Goal: Register for event/course

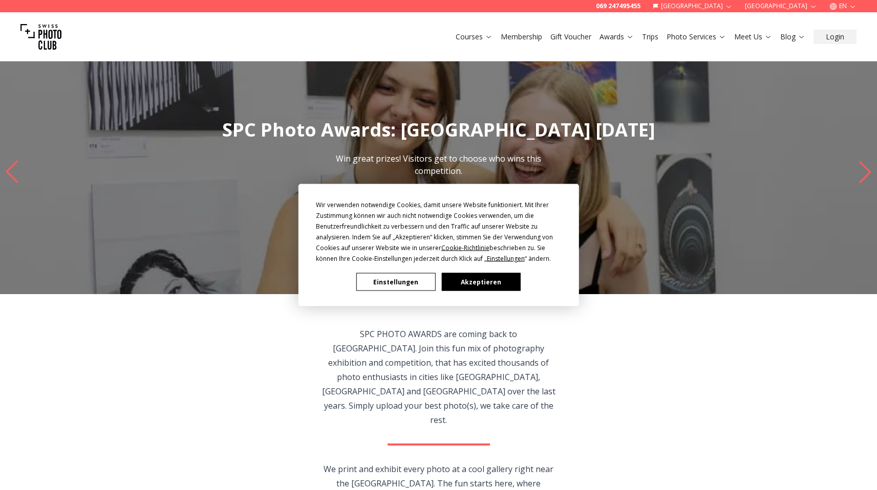
click at [474, 278] on button "Akzeptieren" at bounding box center [480, 282] width 79 height 18
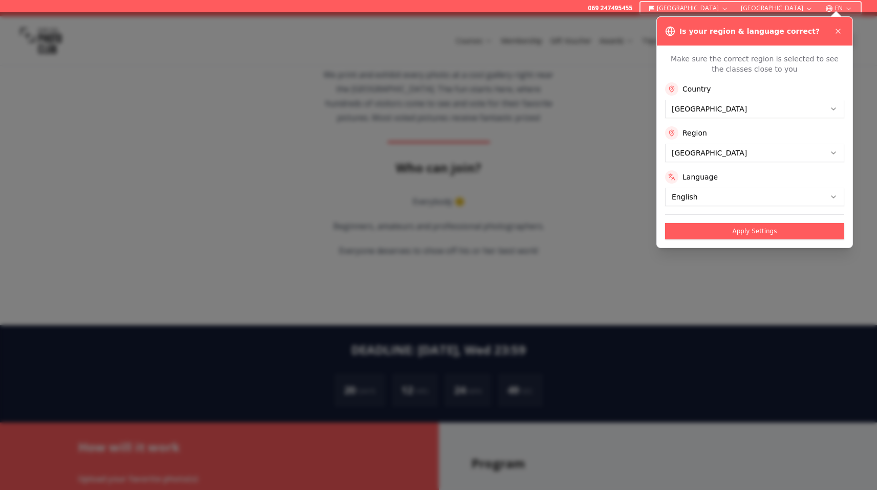
scroll to position [336, 0]
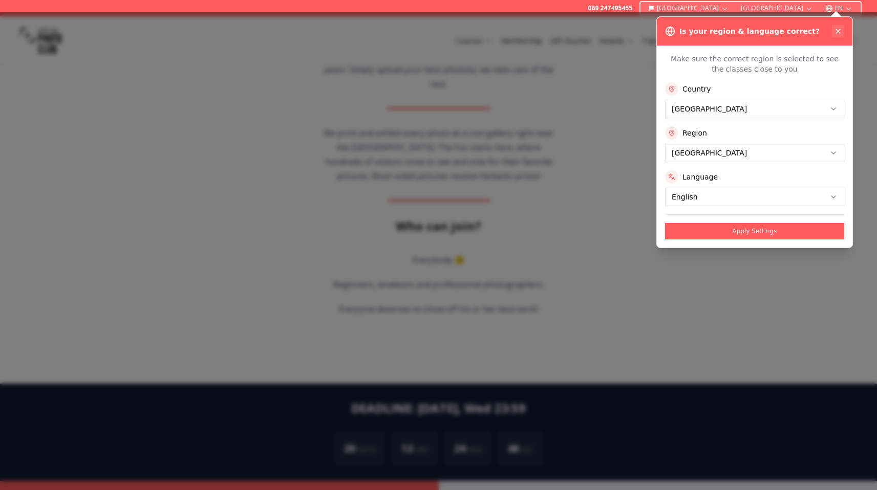
click at [840, 31] on icon at bounding box center [838, 31] width 8 height 8
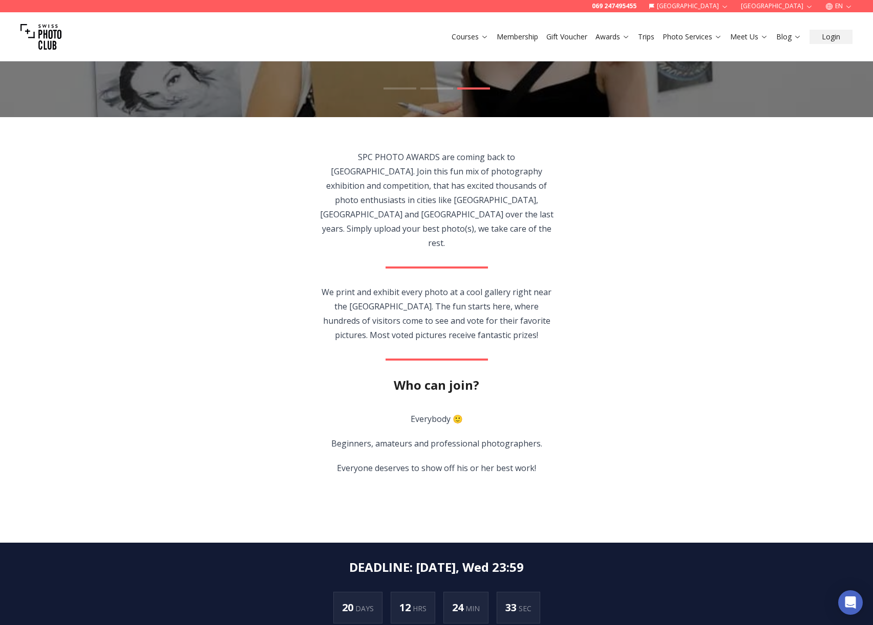
scroll to position [246, 0]
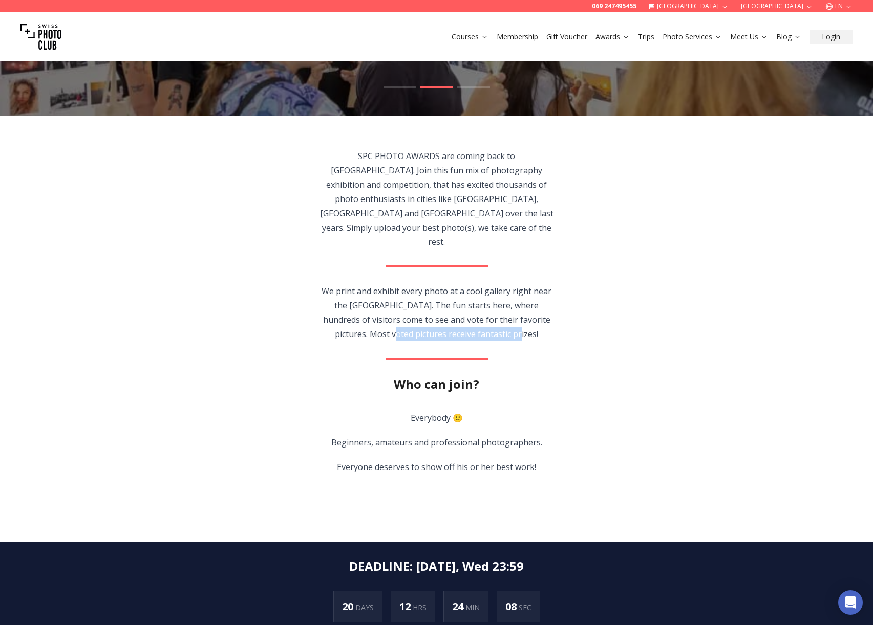
drag, startPoint x: 373, startPoint y: 306, endPoint x: 492, endPoint y: 314, distance: 119.5
click at [491, 314] on section "SPC PHOTO AWARDS are coming back to [GEOGRAPHIC_DATA]. Join this fun mix of pho…" at bounding box center [436, 329] width 655 height 426
click at [500, 314] on section "SPC PHOTO AWARDS are coming back to [GEOGRAPHIC_DATA]. Join this fun mix of pho…" at bounding box center [436, 329] width 655 height 426
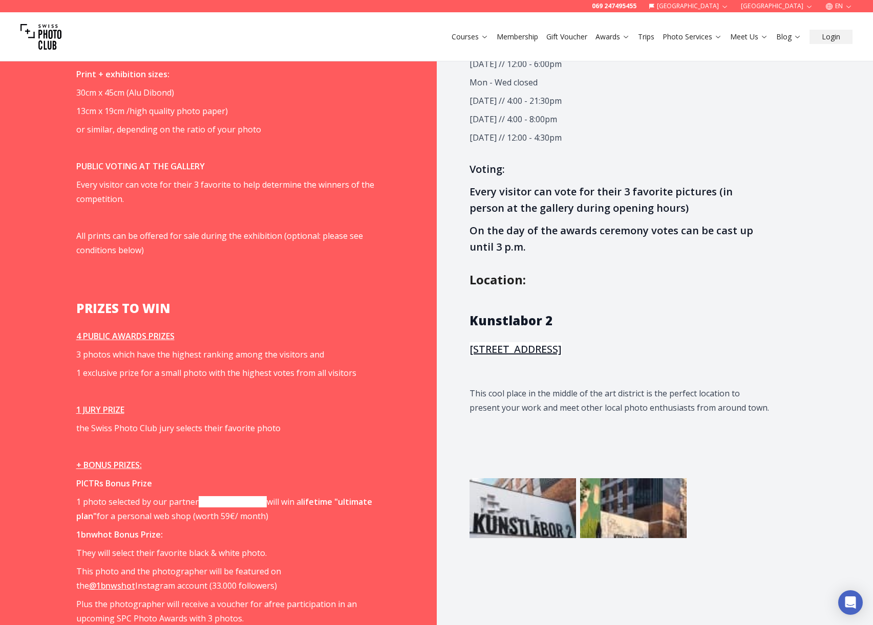
scroll to position [1104, 0]
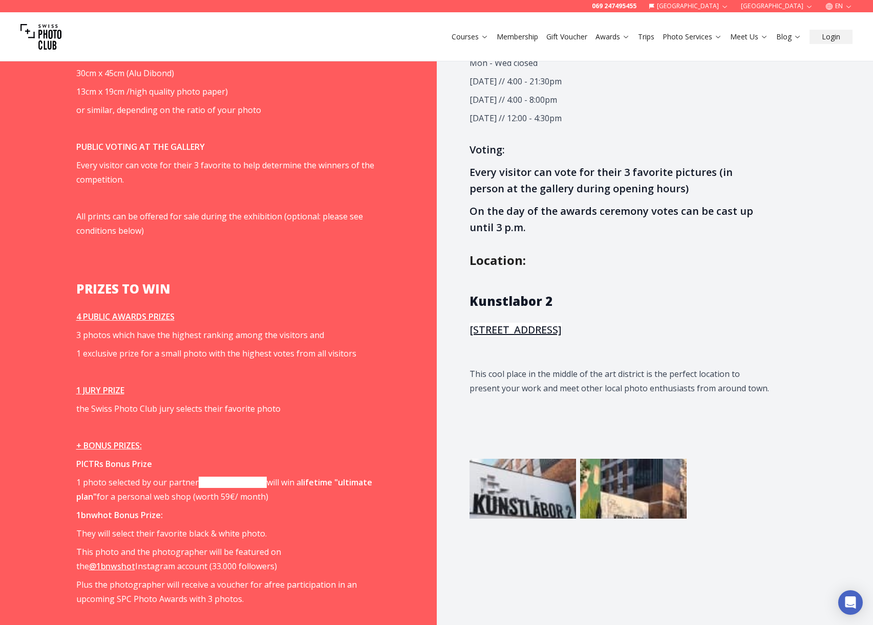
click at [183, 475] on p "1 photo selected by our partner [DOMAIN_NAME] will win a lifetime "ultimate pla…" at bounding box center [225, 489] width 299 height 29
click at [182, 475] on p "1 photo selected by our partner [DOMAIN_NAME] will win a lifetime "ultimate pla…" at bounding box center [225, 489] width 299 height 29
click at [181, 475] on p "1 photo selected by our partner [DOMAIN_NAME] will win a lifetime "ultimate pla…" at bounding box center [225, 489] width 299 height 29
click at [259, 475] on p "1 photo selected by our partner [DOMAIN_NAME] will win a lifetime "ultimate pla…" at bounding box center [225, 489] width 299 height 29
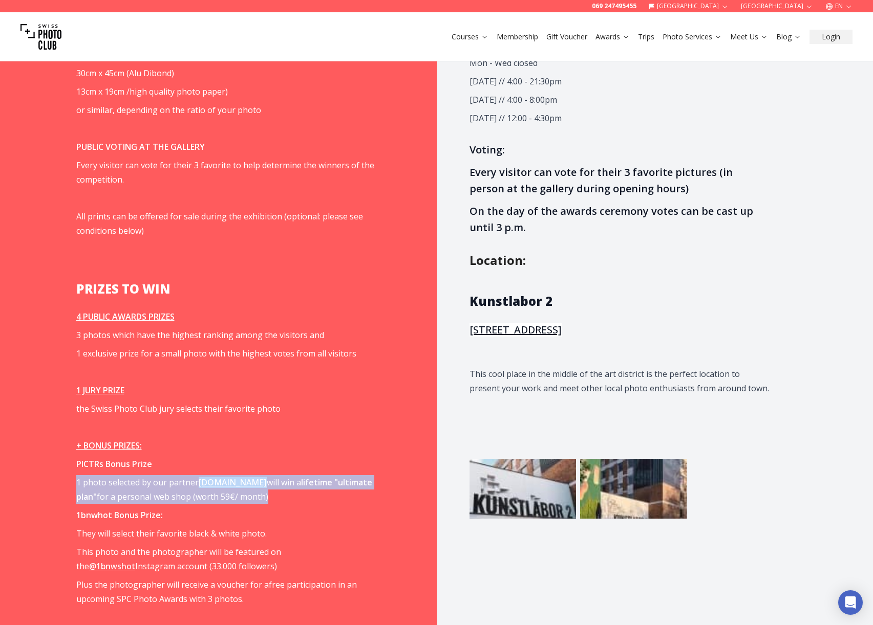
click at [259, 475] on p "1 photo selected by our partner [DOMAIN_NAME] will win a lifetime "ultimate pla…" at bounding box center [225, 489] width 299 height 29
click at [192, 475] on p "1 photo selected by our partner [DOMAIN_NAME] will win a lifetime "ultimate pla…" at bounding box center [225, 489] width 299 height 29
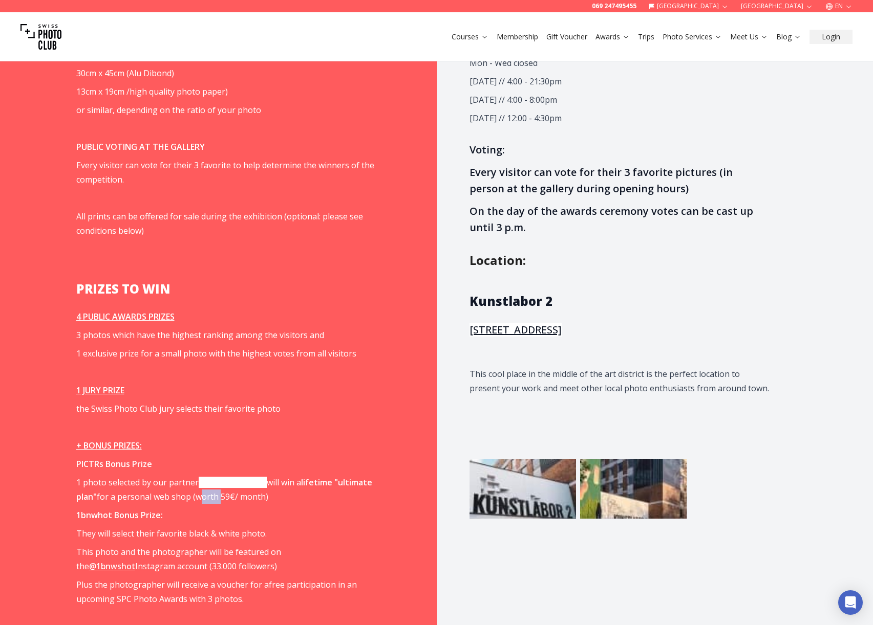
click at [192, 475] on p "1 photo selected by our partner [DOMAIN_NAME] will win a lifetime "ultimate pla…" at bounding box center [225, 489] width 299 height 29
click at [197, 490] on p "1bnwhot Bonus Prize:" at bounding box center [225, 515] width 299 height 14
click at [97, 459] on strong "PICTRs Bonus Prize" at bounding box center [114, 464] width 76 height 11
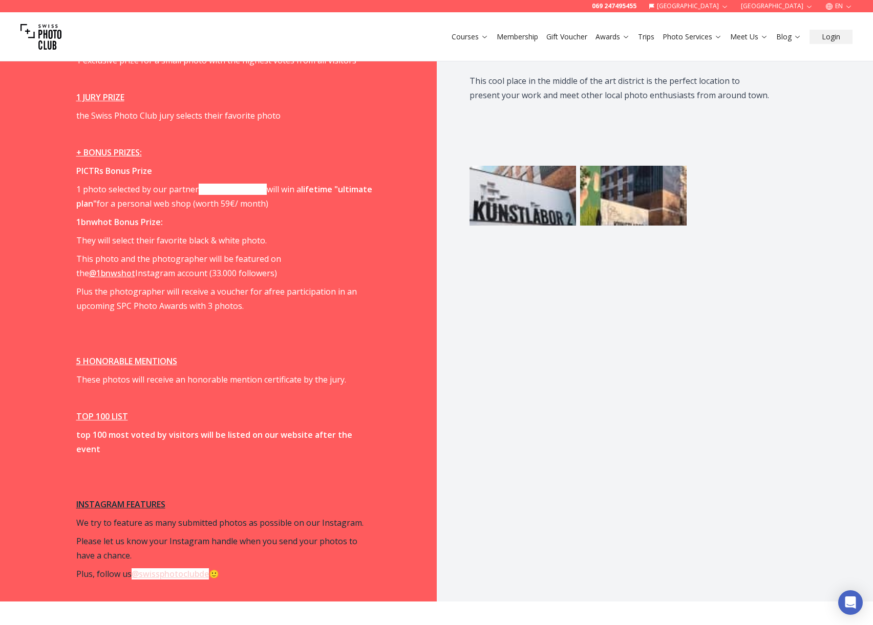
scroll to position [1400, 0]
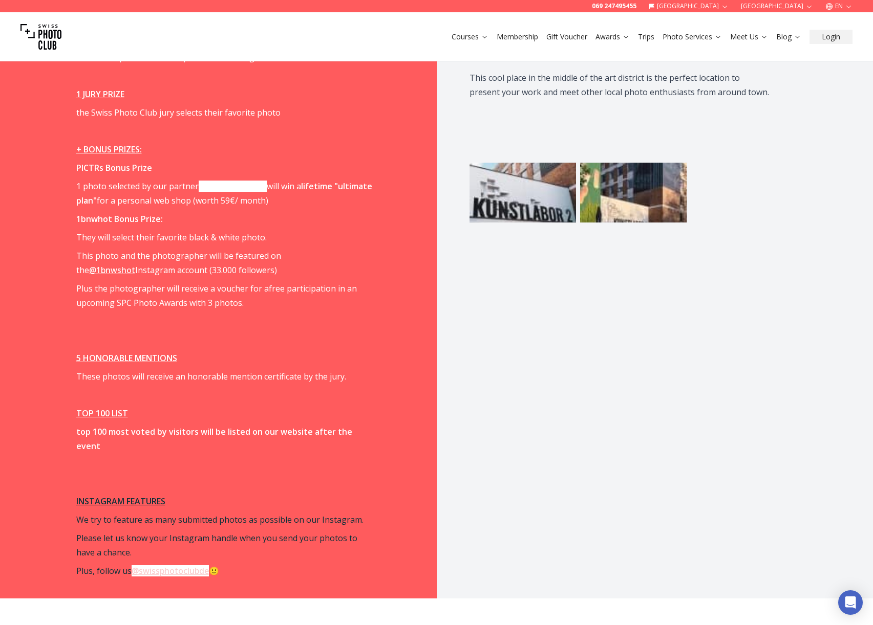
click at [260, 431] on span "Upload your favorite photo(s) You can exhibit as many photos as you like. Use t…" at bounding box center [225, 56] width 299 height 1044
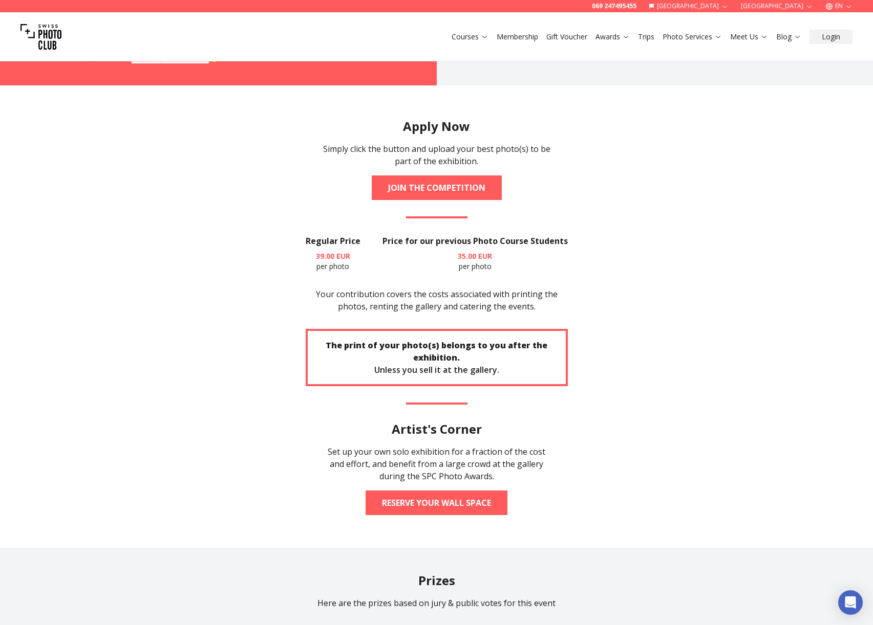
scroll to position [1864, 0]
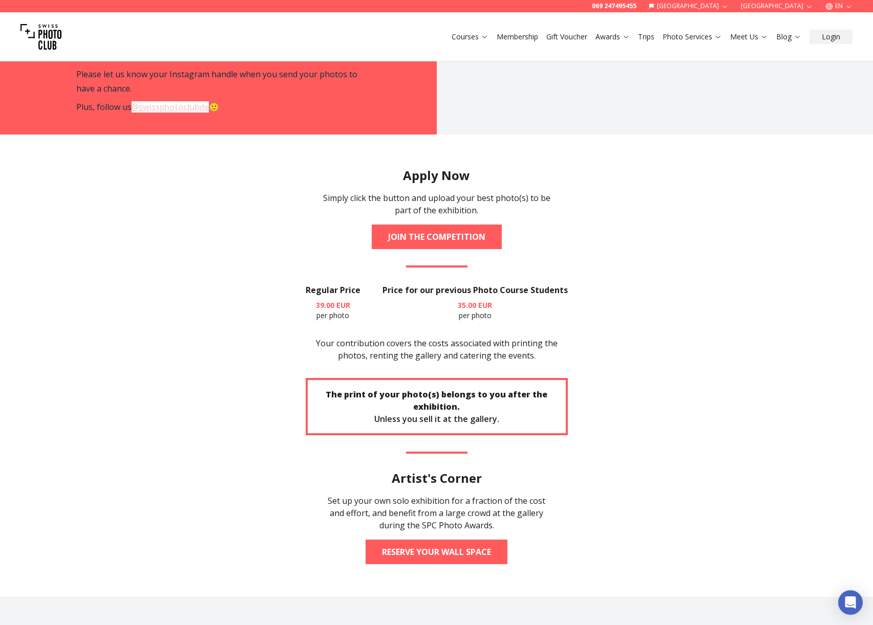
click at [324, 300] on span "39.00" at bounding box center [325, 305] width 18 height 10
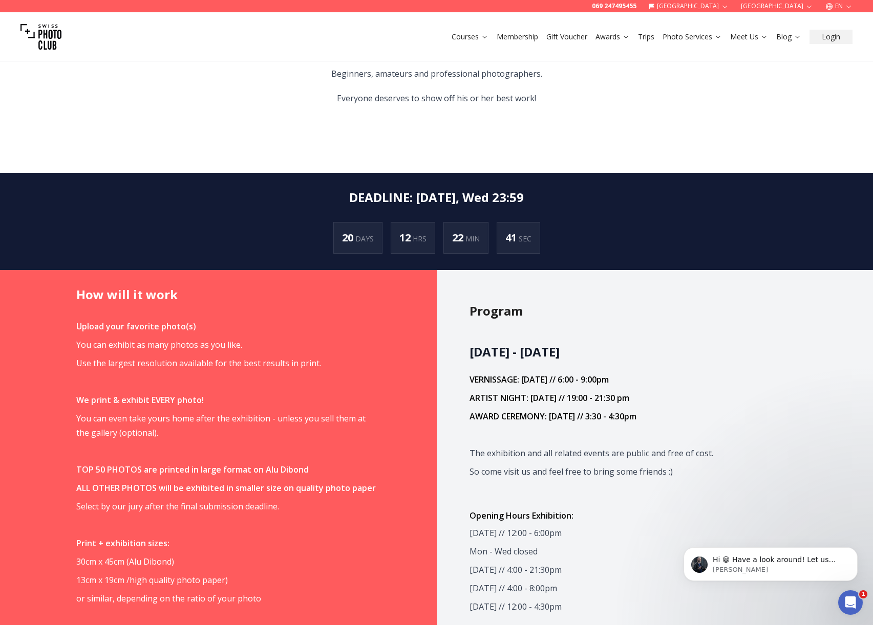
scroll to position [0, 0]
drag, startPoint x: 263, startPoint y: 441, endPoint x: 305, endPoint y: 439, distance: 42.5
click at [305, 463] on p "TOP 50 PHOTOS are printed in large format on Alu Dibond" at bounding box center [225, 470] width 299 height 14
drag, startPoint x: 305, startPoint y: 441, endPoint x: 264, endPoint y: 442, distance: 40.4
click at [264, 463] on p "TOP 50 PHOTOS are printed in large format on Alu Dibond" at bounding box center [225, 470] width 299 height 14
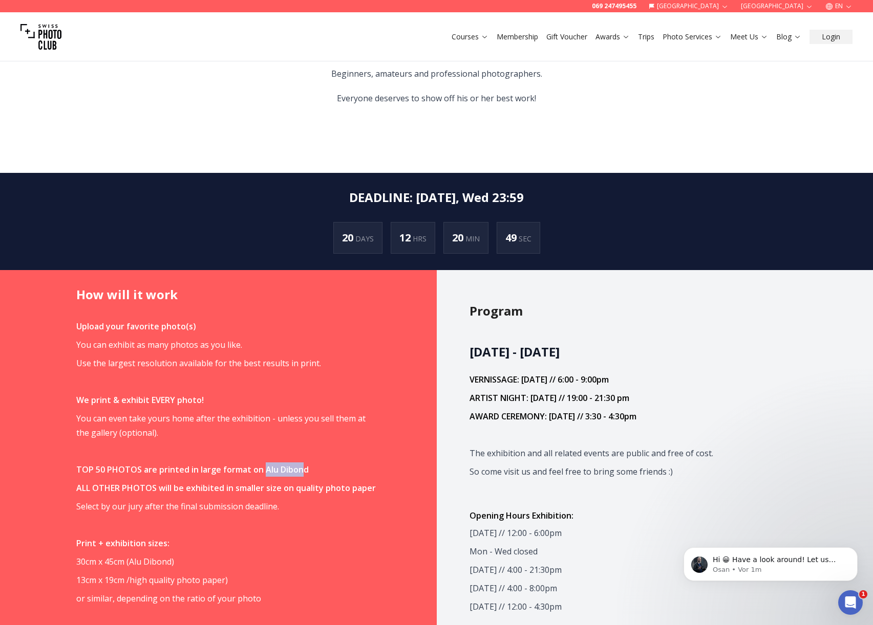
drag, startPoint x: 262, startPoint y: 440, endPoint x: 308, endPoint y: 442, distance: 46.1
click at [308, 463] on p "TOP 50 PHOTOS are printed in large format on Alu Dibond" at bounding box center [225, 470] width 299 height 14
drag, startPoint x: 307, startPoint y: 443, endPoint x: 259, endPoint y: 444, distance: 48.1
click at [259, 463] on p "TOP 50 PHOTOS are printed in large format on Alu Dibond" at bounding box center [225, 470] width 299 height 14
drag, startPoint x: 259, startPoint y: 444, endPoint x: 317, endPoint y: 444, distance: 57.8
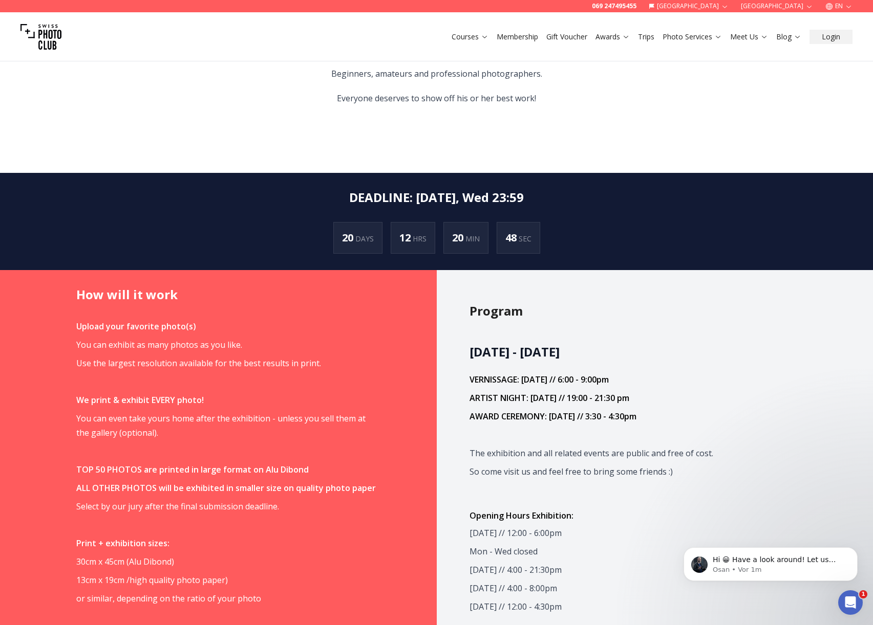
click at [316, 463] on p "TOP 50 PHOTOS are printed in large format on Alu Dibond" at bounding box center [225, 470] width 299 height 14
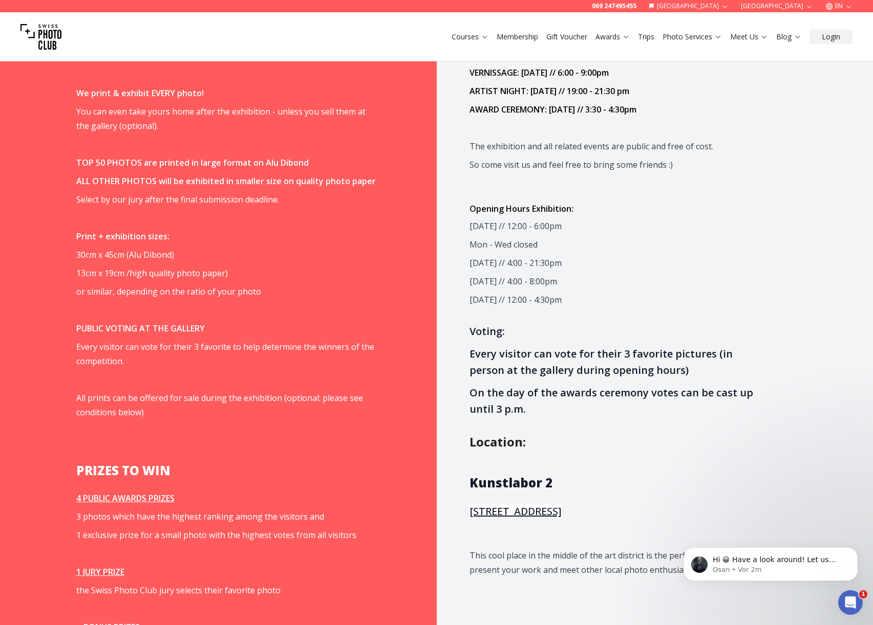
scroll to position [1109, 0]
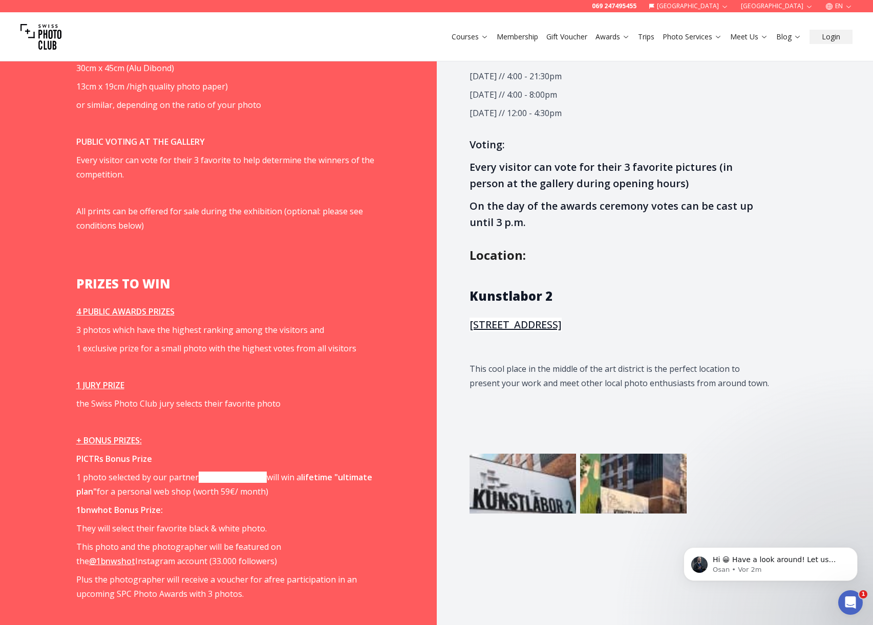
click at [94, 470] on p "1 photo selected by our partner [DOMAIN_NAME] will win a lifetime "ultimate pla…" at bounding box center [225, 484] width 299 height 29
click at [96, 470] on p "1 photo selected by our partner [DOMAIN_NAME] will win a lifetime "ultimate pla…" at bounding box center [225, 484] width 299 height 29
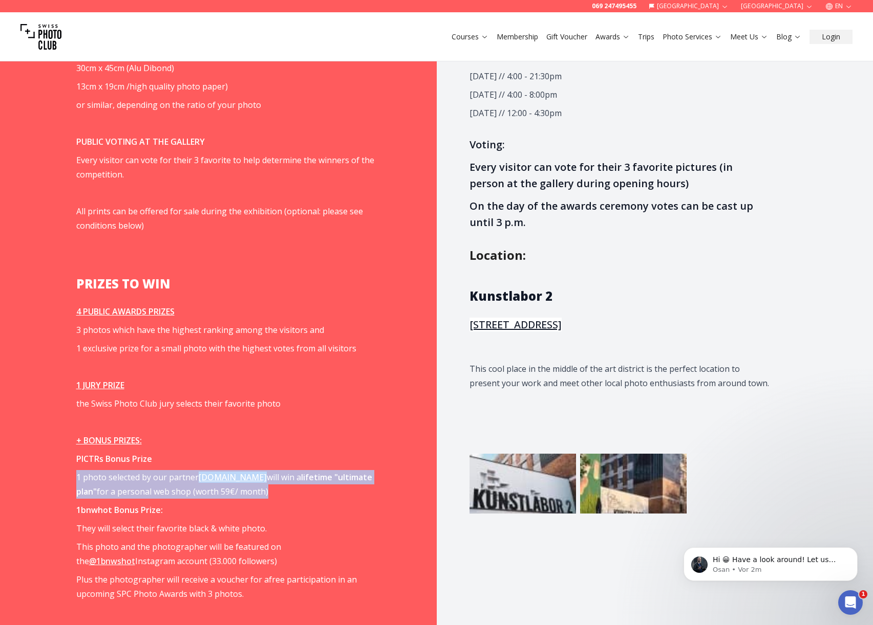
drag, startPoint x: 124, startPoint y: 471, endPoint x: 84, endPoint y: 431, distance: 56.5
click at [83, 435] on span "Upload your favorite photo(s) You can exhibit as many photos as you like. Use t…" at bounding box center [225, 347] width 299 height 1044
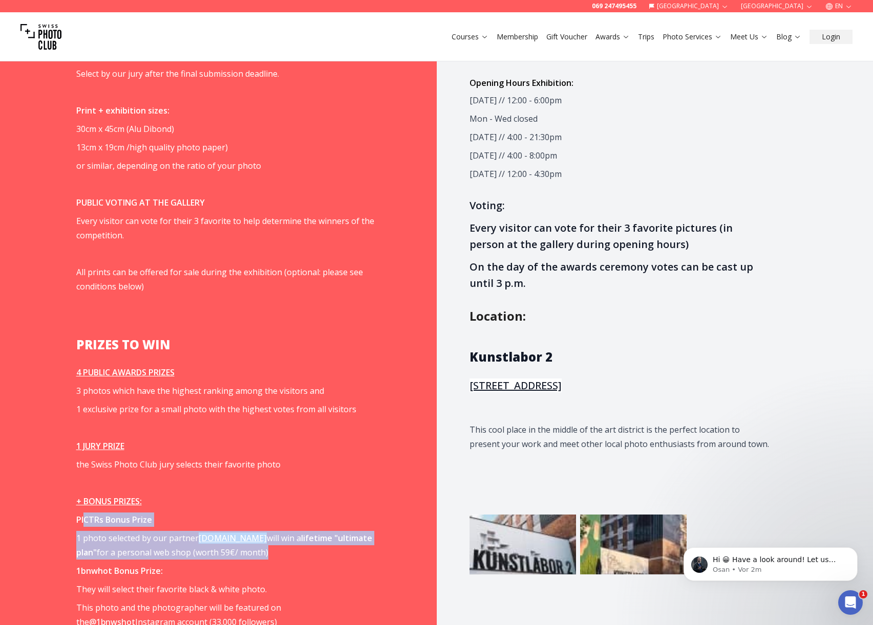
scroll to position [1068, 0]
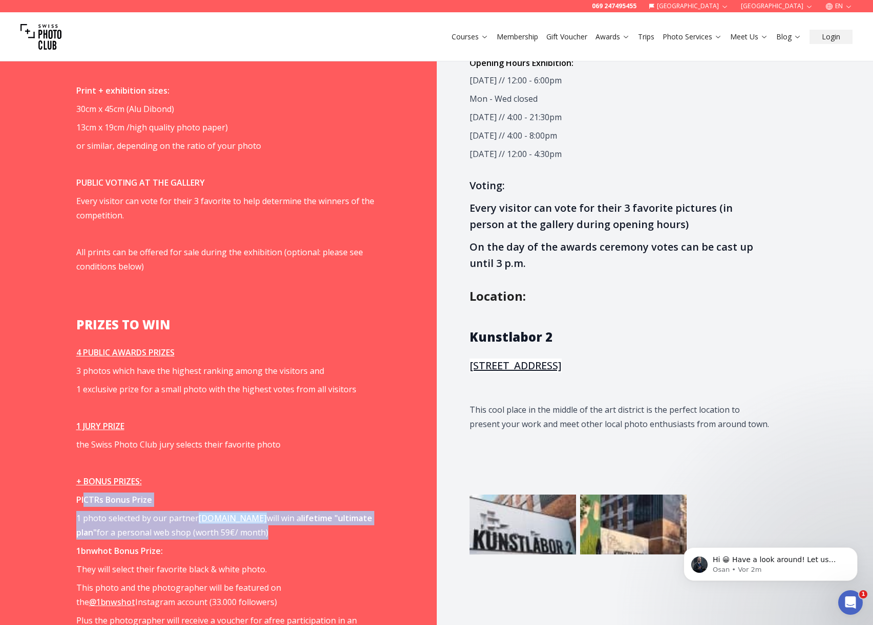
click at [517, 359] on u "[STREET_ADDRESS]" at bounding box center [515, 366] width 92 height 14
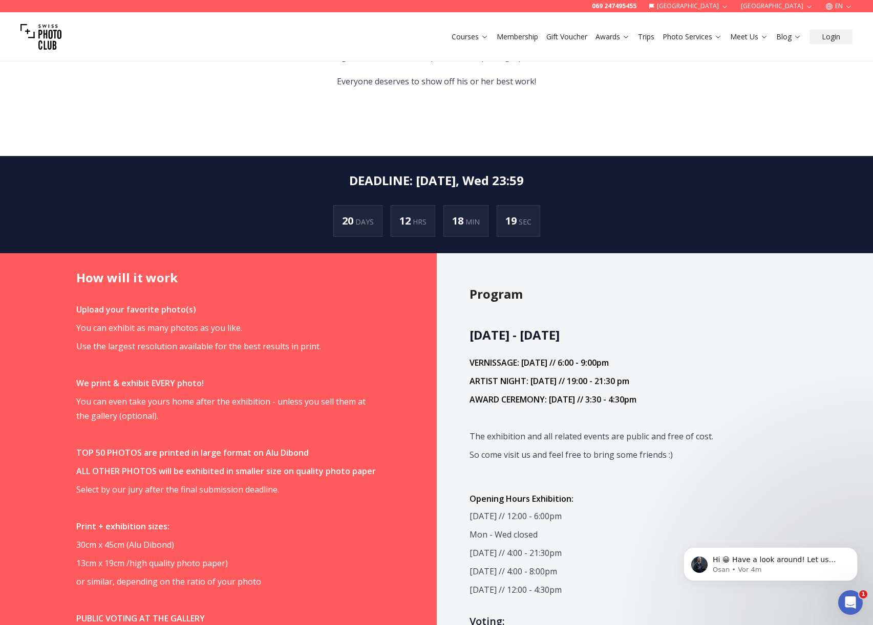
scroll to position [0, 0]
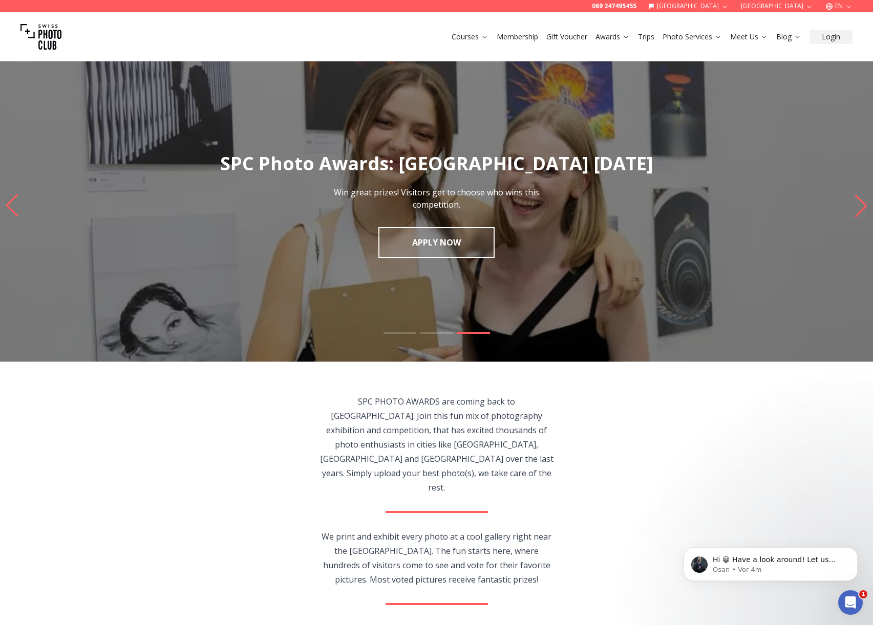
click at [16, 205] on icon "Previous slide" at bounding box center [12, 205] width 14 height 23
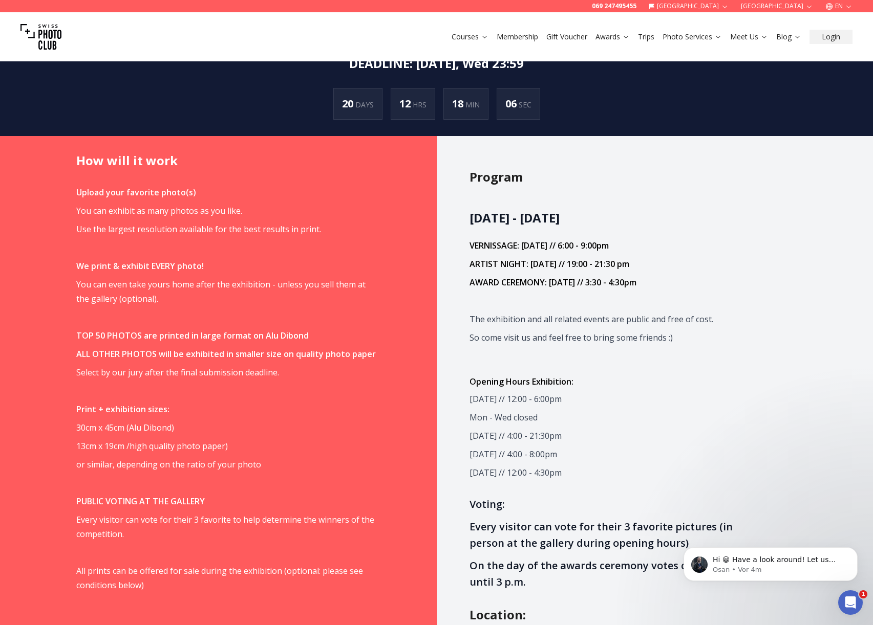
scroll to position [771, 0]
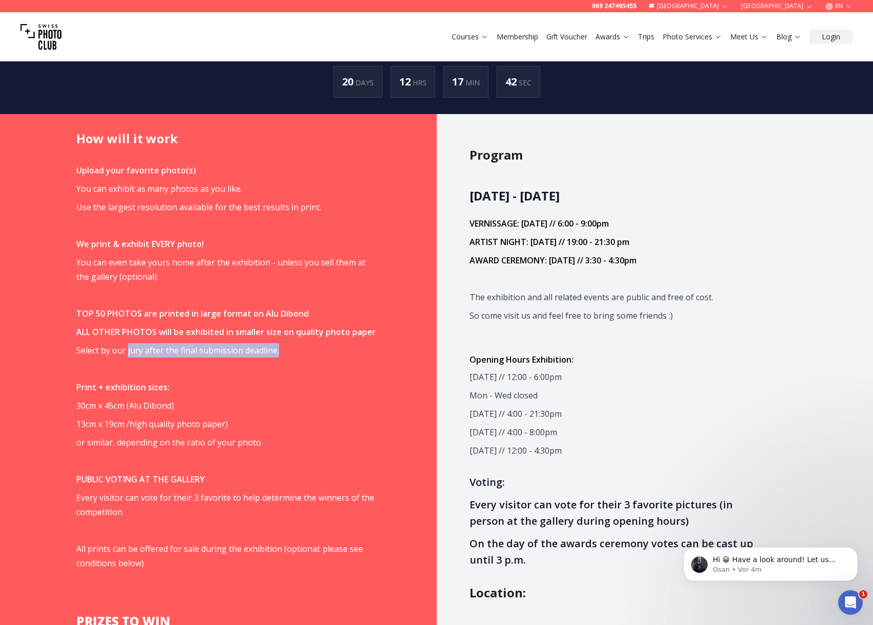
drag, startPoint x: 277, startPoint y: 326, endPoint x: 116, endPoint y: 326, distance: 161.2
click at [120, 345] on span "Select by our jury after the final submission deadline." at bounding box center [177, 350] width 203 height 11
drag, startPoint x: 80, startPoint y: 321, endPoint x: 129, endPoint y: 323, distance: 49.2
click at [129, 345] on span "Select by our jury after the final submission deadline." at bounding box center [177, 350] width 203 height 11
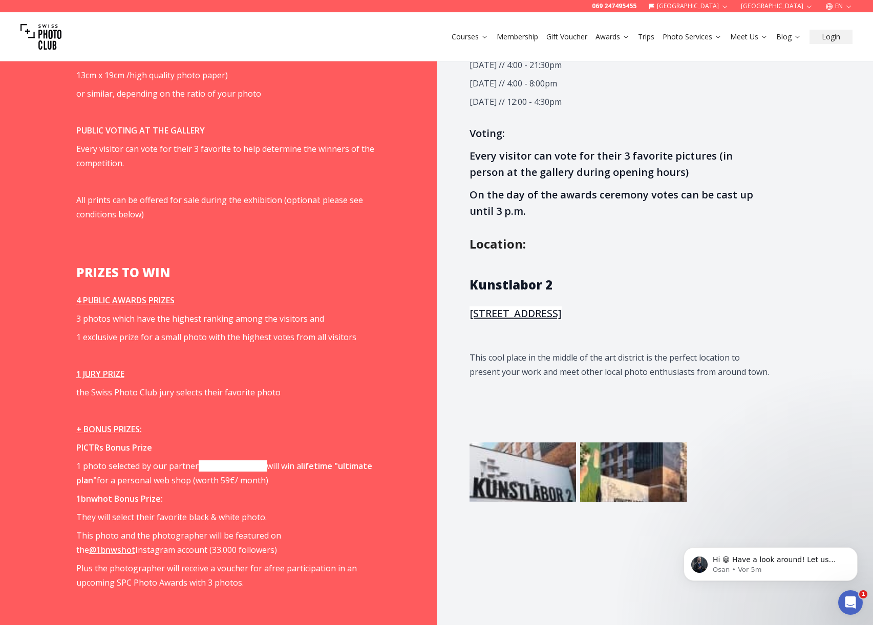
scroll to position [1139, 0]
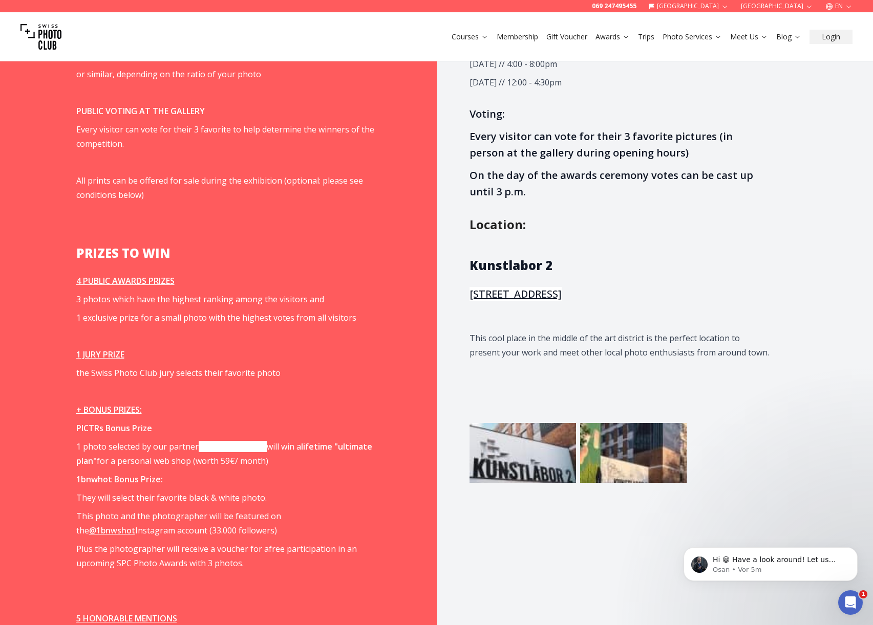
click at [204, 440] on p "1 photo selected by our partner [DOMAIN_NAME] will win a lifetime "ultimate pla…" at bounding box center [225, 454] width 299 height 29
drag, startPoint x: 178, startPoint y: 420, endPoint x: 256, endPoint y: 417, distance: 78.4
click at [256, 440] on p "1 photo selected by our partner [DOMAIN_NAME] will win a lifetime "ultimate pla…" at bounding box center [225, 454] width 299 height 29
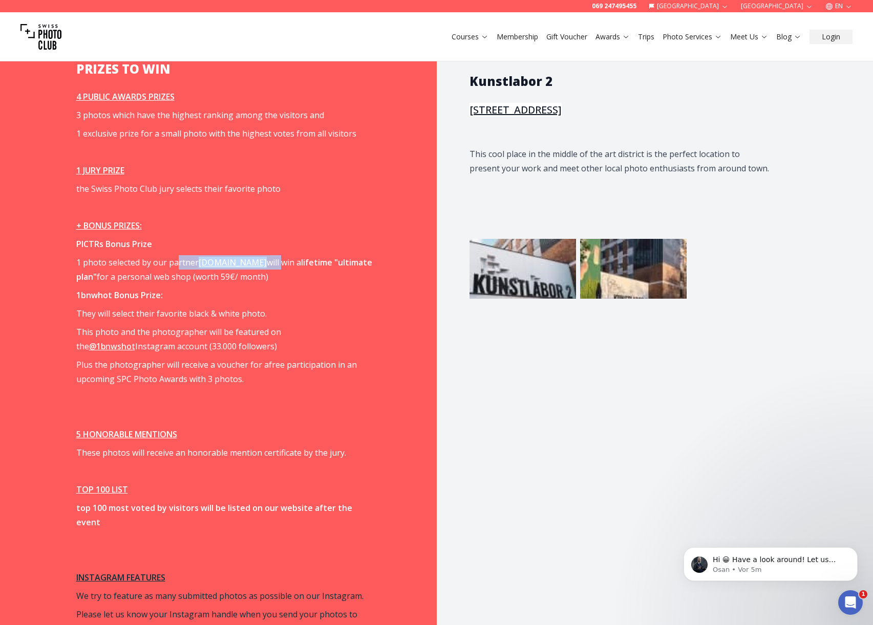
scroll to position [1446, 0]
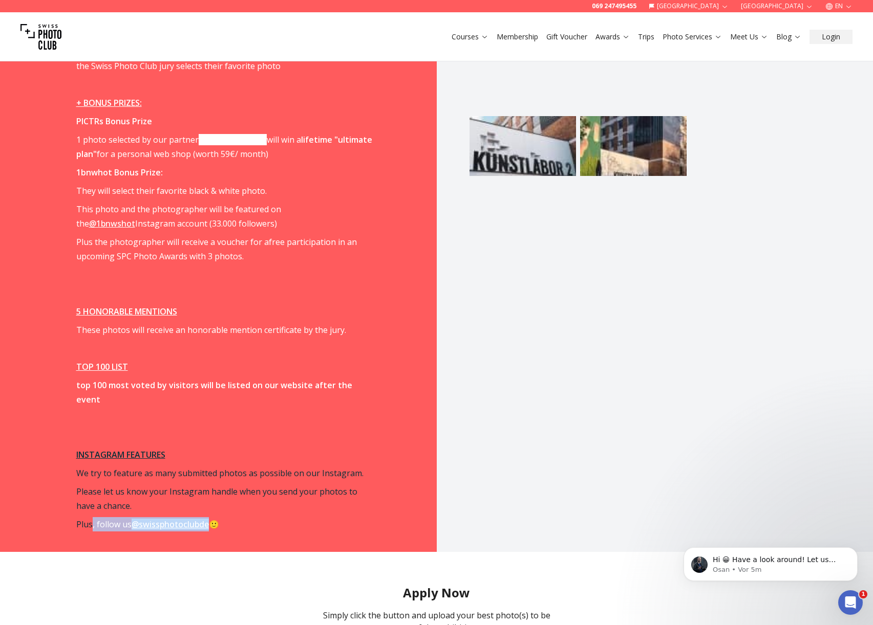
drag, startPoint x: 91, startPoint y: 478, endPoint x: 226, endPoint y: 481, distance: 135.7
click at [224, 490] on p "Plus, follow us @swissphotoclubde 🙂" at bounding box center [225, 524] width 299 height 14
click at [229, 490] on p "Plus, follow us @swissphotoclubde 🙂" at bounding box center [225, 524] width 299 height 14
click at [163, 490] on link "@swissphotoclubde" at bounding box center [170, 524] width 77 height 11
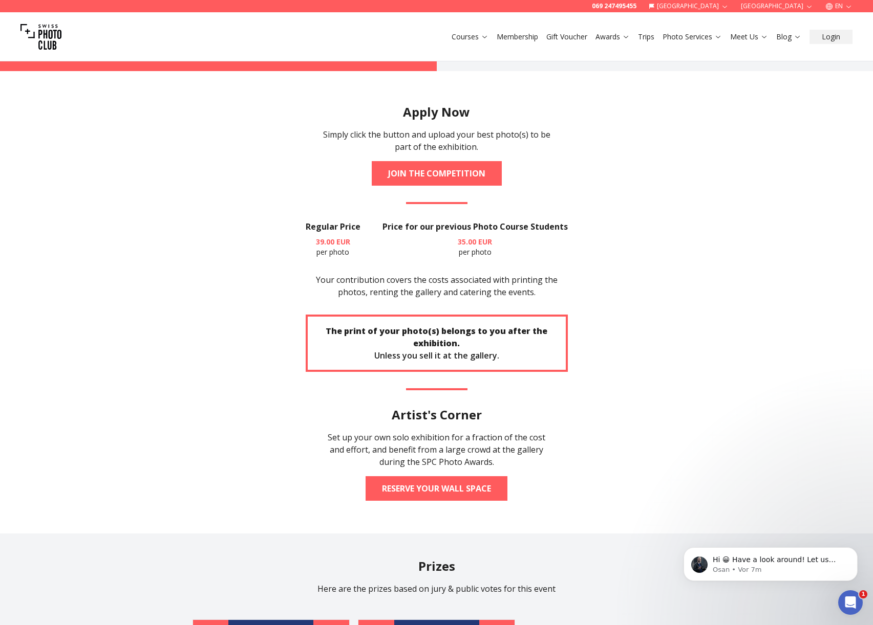
scroll to position [1866, 0]
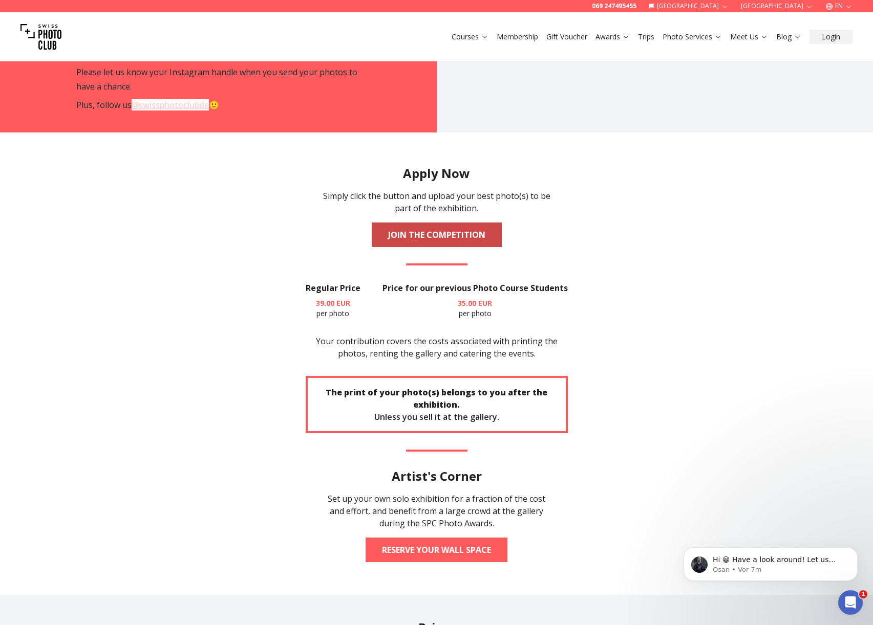
click at [416, 223] on link "JOIN THE COMPETITION" at bounding box center [437, 235] width 130 height 25
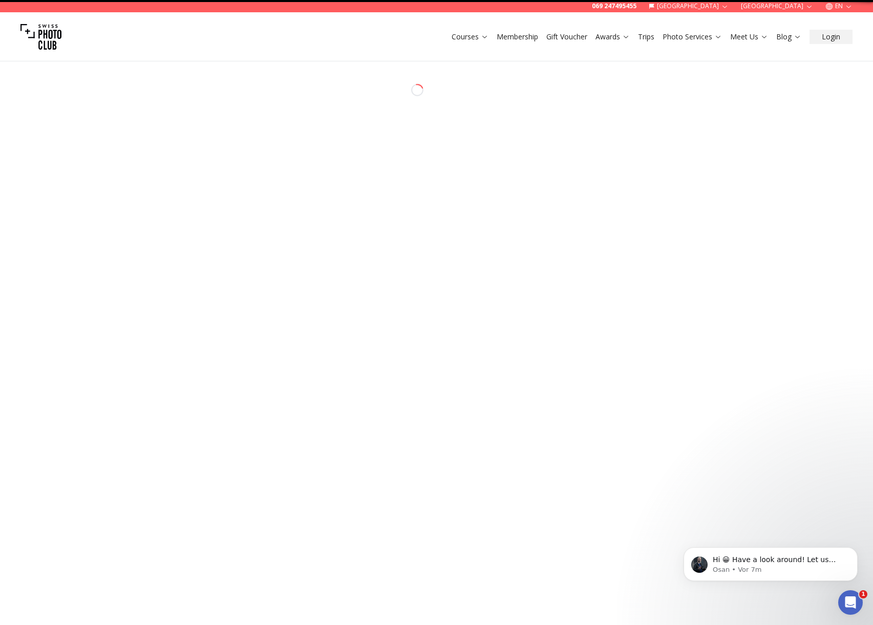
select select "*******"
